Goal: Task Accomplishment & Management: Use online tool/utility

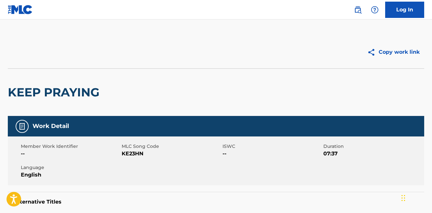
click at [22, 7] on img at bounding box center [20, 9] width 25 height 9
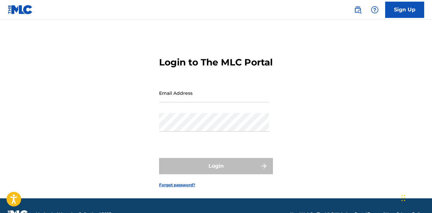
type input "[EMAIL_ADDRESS][DOMAIN_NAME]"
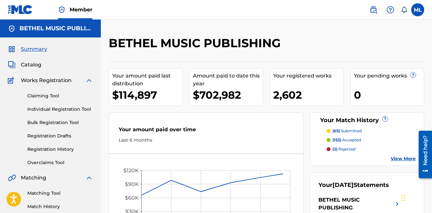
click at [53, 96] on link "Claiming Tool" at bounding box center [60, 95] width 66 height 7
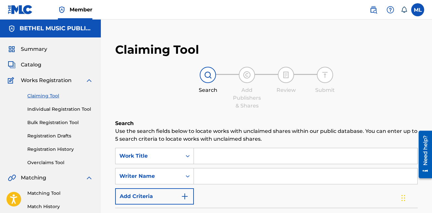
click at [38, 49] on span "Summary" at bounding box center [34, 49] width 26 height 8
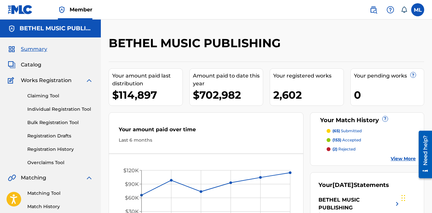
click at [50, 95] on link "Claiming Tool" at bounding box center [60, 95] width 66 height 7
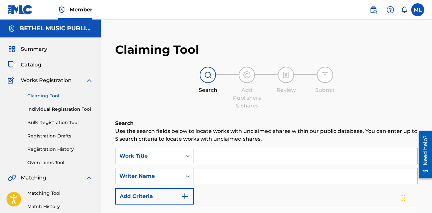
click at [233, 153] on input "Search Form" at bounding box center [305, 156] width 223 height 16
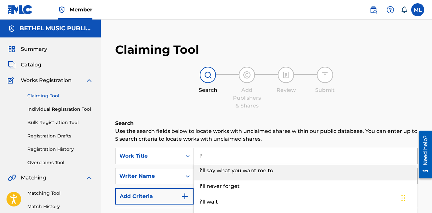
type input "i"
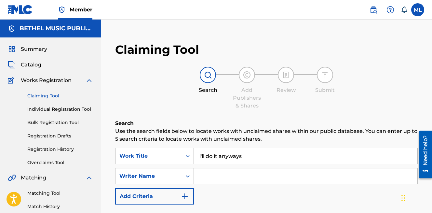
drag, startPoint x: 207, startPoint y: 155, endPoint x: 188, endPoint y: 159, distance: 19.5
click at [188, 159] on div "SearchWithCriteria781deb9d-faa7-4ef6-ae02-f34fb84a6916 Work Title i'll do it an…" at bounding box center [266, 156] width 302 height 16
drag, startPoint x: 200, startPoint y: 156, endPoint x: 187, endPoint y: 155, distance: 12.7
click at [187, 155] on div "SearchWithCriteria781deb9d-faa7-4ef6-ae02-f34fb84a6916 Work Title i'll do it an…" at bounding box center [266, 156] width 302 height 16
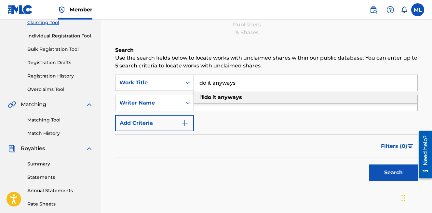
scroll to position [74, 0]
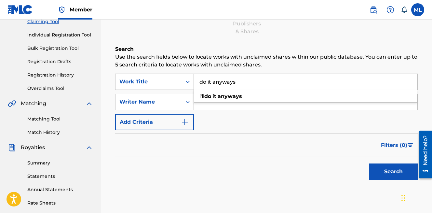
type input "do it anyways"
click at [216, 113] on div "SearchWithCriteria781deb9d-faa7-4ef6-ae02-f34fb84a6916 Work Title do it anyways…" at bounding box center [266, 101] width 302 height 57
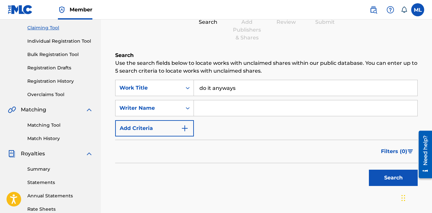
scroll to position [71, 0]
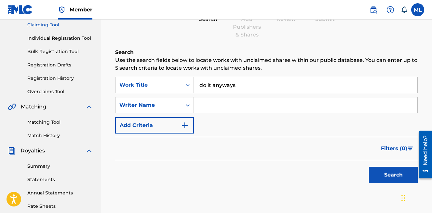
click at [381, 173] on button "Search" at bounding box center [393, 174] width 49 height 16
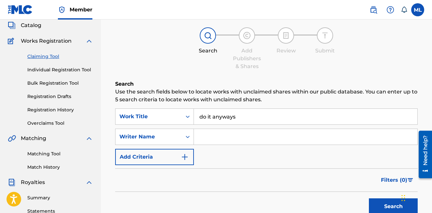
scroll to position [52, 0]
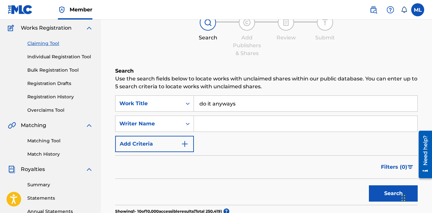
click at [51, 140] on link "Matching Tool" at bounding box center [60, 140] width 66 height 7
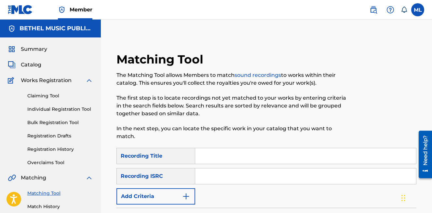
click at [48, 94] on link "Claiming Tool" at bounding box center [60, 95] width 66 height 7
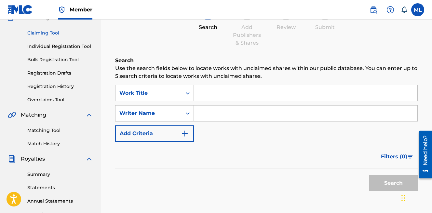
click at [200, 97] on input "Search Form" at bounding box center [305, 93] width 223 height 16
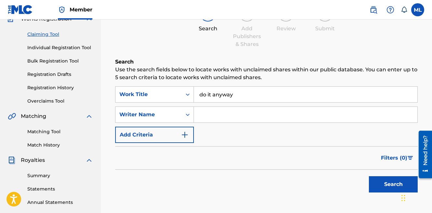
type input "do it anyway"
click at [376, 180] on button "Search" at bounding box center [393, 184] width 49 height 16
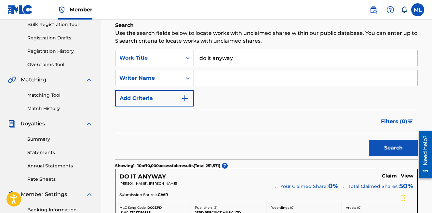
scroll to position [92, 0]
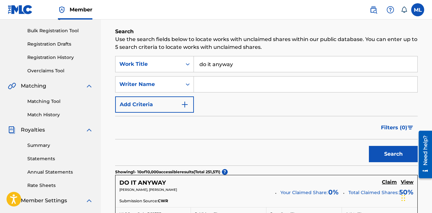
click at [217, 79] on input "Search Form" at bounding box center [305, 84] width 223 height 16
click at [369, 146] on button "Search" at bounding box center [393, 154] width 49 height 16
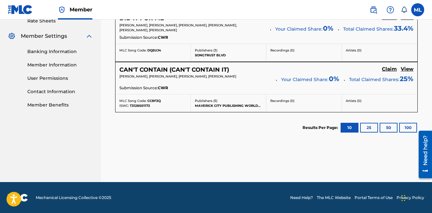
scroll to position [0, 0]
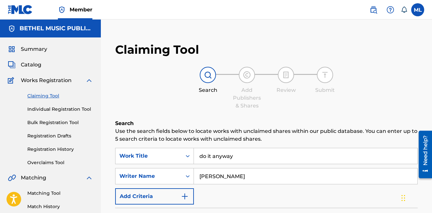
click at [243, 172] on input "[PERSON_NAME]" at bounding box center [305, 176] width 223 height 16
click at [241, 173] on input "[PERSON_NAME]" at bounding box center [305, 176] width 223 height 16
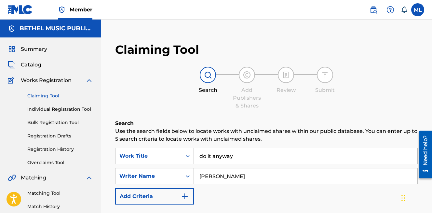
click at [236, 177] on input "[PERSON_NAME]" at bounding box center [305, 176] width 223 height 16
type input "raine"
